Goal: Information Seeking & Learning: Check status

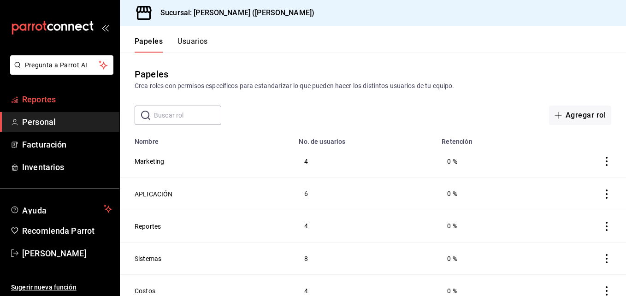
click at [63, 100] on span "Reportes" at bounding box center [67, 99] width 90 height 12
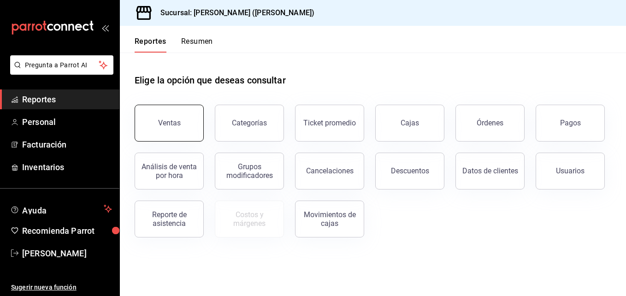
click at [166, 118] on button "Ventas" at bounding box center [169, 123] width 69 height 37
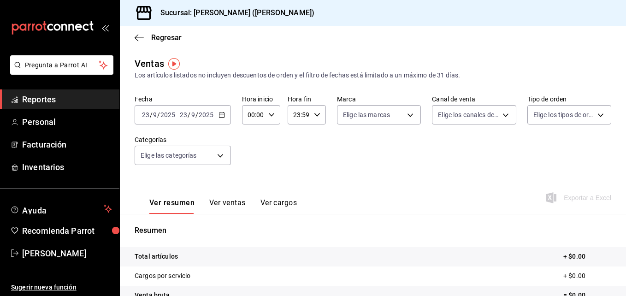
click at [222, 117] on icon "button" at bounding box center [221, 114] width 6 height 6
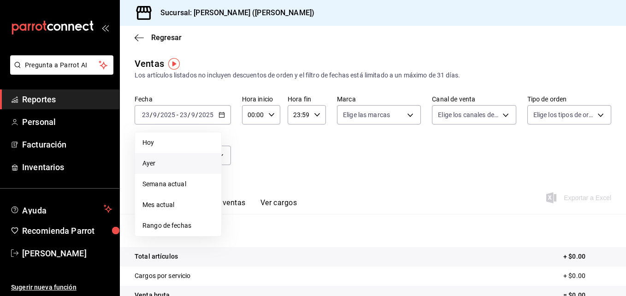
click at [172, 168] on span "Ayer" at bounding box center [177, 163] width 71 height 10
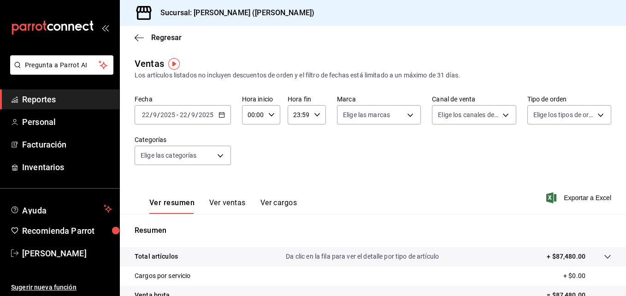
click at [270, 116] on \(Stroke\) "button" at bounding box center [272, 114] width 6 height 3
click at [253, 181] on span "02" at bounding box center [251, 182] width 4 height 7
type input "02:00"
click at [251, 194] on span "05" at bounding box center [251, 193] width 4 height 7
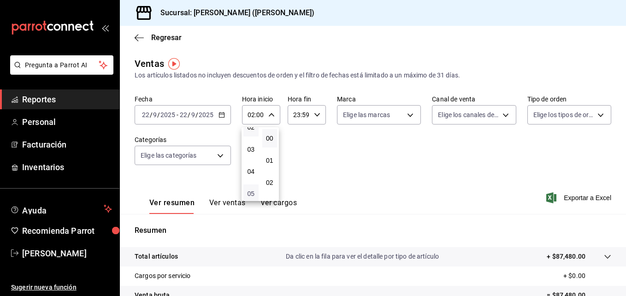
type input "05:00"
click at [339, 166] on div at bounding box center [313, 148] width 626 height 296
click at [233, 203] on button "Ver ventas" at bounding box center [227, 206] width 36 height 16
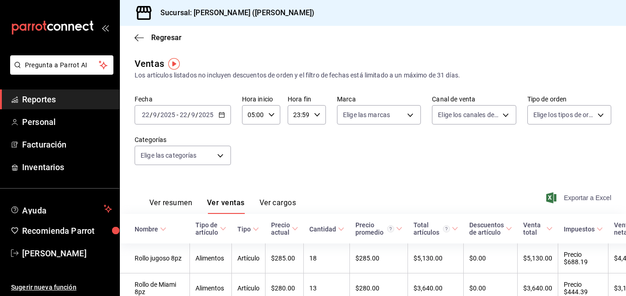
click at [578, 194] on font "Exportar a Excel" at bounding box center [586, 197] width 47 height 7
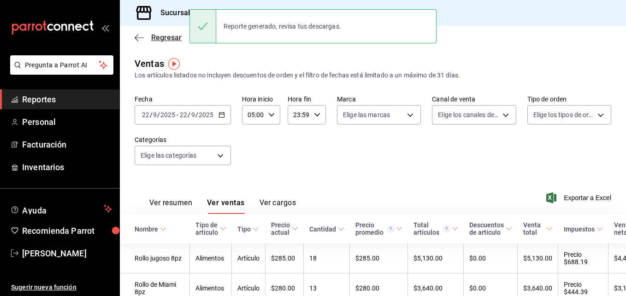
click at [135, 38] on icon "button" at bounding box center [137, 37] width 4 height 7
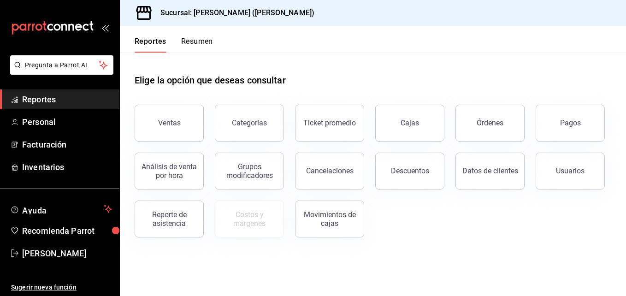
click at [405, 153] on div "Descuentos" at bounding box center [404, 165] width 80 height 48
click at [425, 182] on button "Descuentos" at bounding box center [409, 170] width 69 height 37
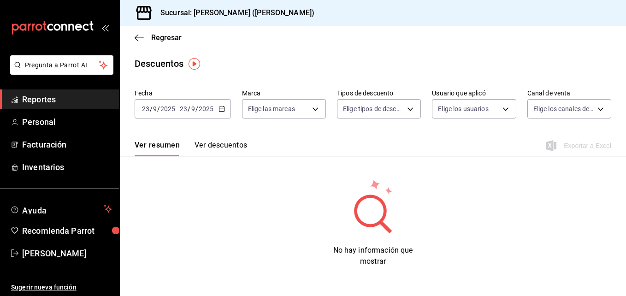
click at [223, 111] on \(Stroke\) "button" at bounding box center [222, 108] width 6 height 5
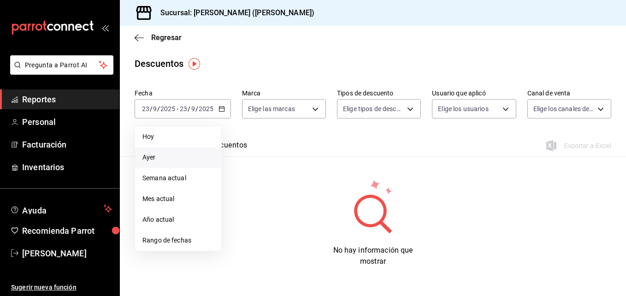
click at [200, 156] on span "Ayer" at bounding box center [177, 157] width 71 height 10
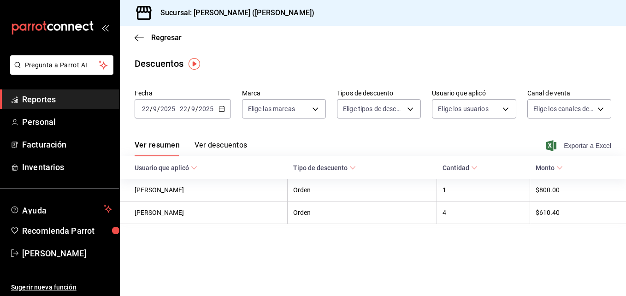
click at [588, 143] on font "Exportar a Excel" at bounding box center [586, 145] width 47 height 7
click at [140, 37] on icon "button" at bounding box center [139, 38] width 9 height 8
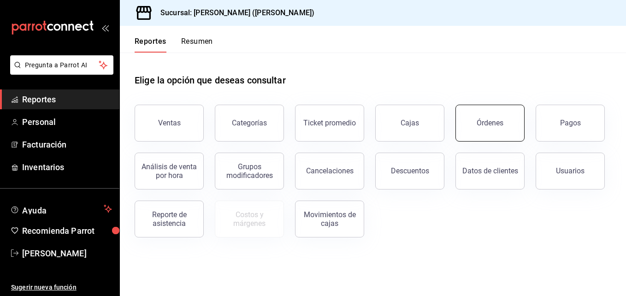
click at [500, 110] on button "Órdenes" at bounding box center [489, 123] width 69 height 37
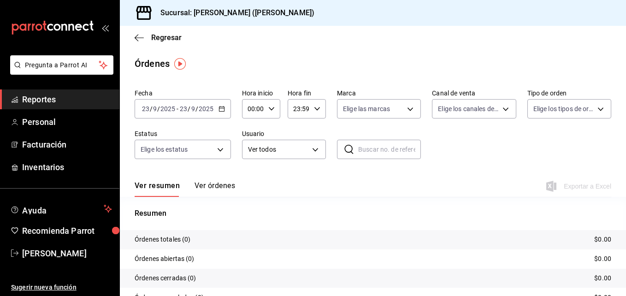
click at [226, 108] on div "[DATE] [DATE] - [DATE] [DATE]" at bounding box center [183, 108] width 96 height 19
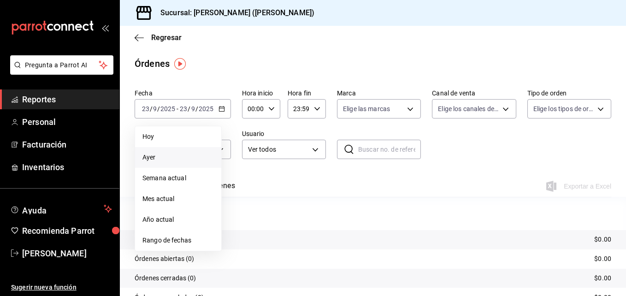
click at [191, 159] on span "Ayer" at bounding box center [177, 157] width 71 height 10
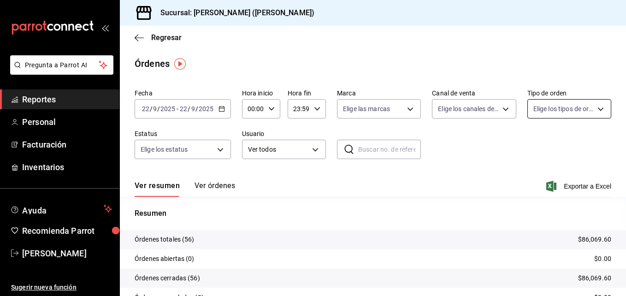
click at [594, 108] on body "Pregunta a Parrot AI Reportes Personal Facturación Inventarios Ayuda Recomienda…" at bounding box center [313, 148] width 626 height 296
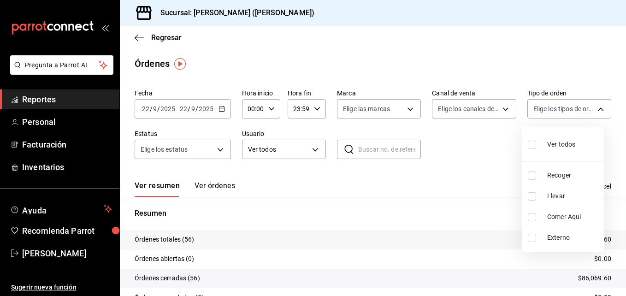
click at [531, 201] on li "Llevar" at bounding box center [563, 196] width 82 height 21
type input "d5ed7011-f835-4d0c-a8fc-5f0f01446209"
checkbox input "true"
click at [472, 142] on div at bounding box center [313, 148] width 626 height 296
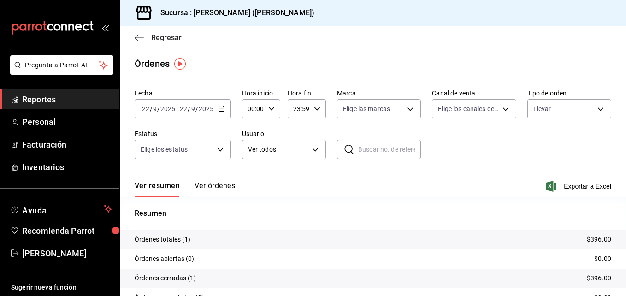
click at [140, 35] on icon "button" at bounding box center [139, 38] width 9 height 8
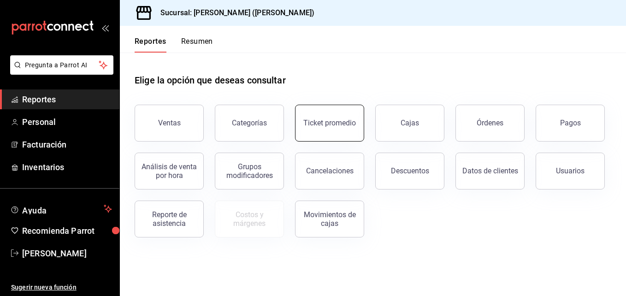
click at [312, 122] on div "Ticket promedio" at bounding box center [329, 122] width 53 height 9
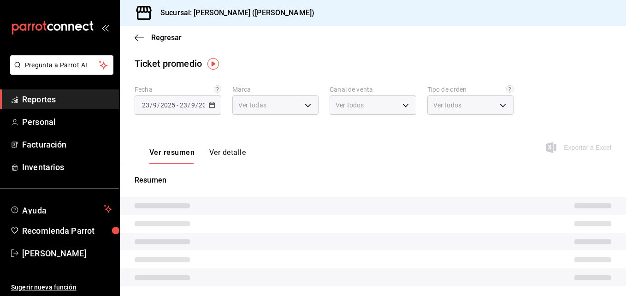
type input "3e284276-a834-4a39-bc59-2edda2d06158"
type input "PARROT,UBER_EATS,RAPPI,DIDI_FOOD,ONLINE"
type input "e22fa5c9-a89e-41b0-8860-3ae797de52dc,d5ed7011-f835-4d0c-a8fc-5f0f01446209,0cbc4…"
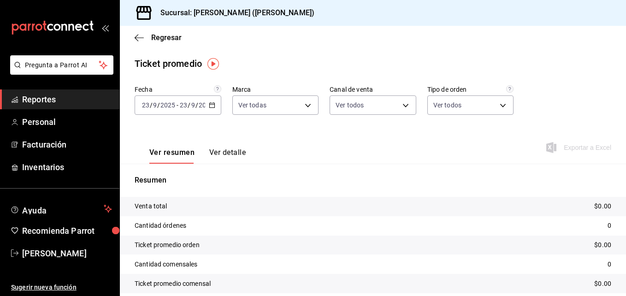
click at [209, 102] on icon "button" at bounding box center [212, 105] width 6 height 6
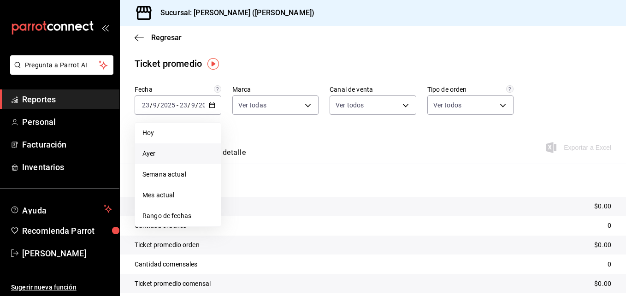
click at [169, 152] on span "Ayer" at bounding box center [177, 154] width 71 height 10
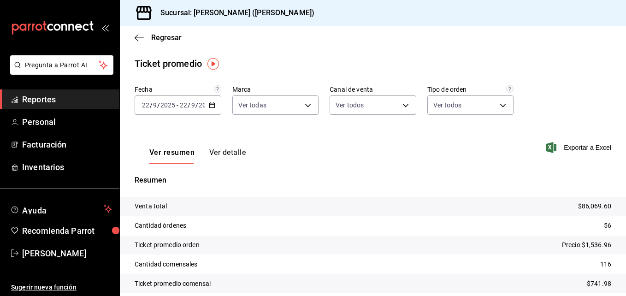
click at [136, 33] on div "Regresar" at bounding box center [373, 37] width 506 height 23
click at [136, 36] on icon "button" at bounding box center [137, 37] width 4 height 7
